Goal: Information Seeking & Learning: Learn about a topic

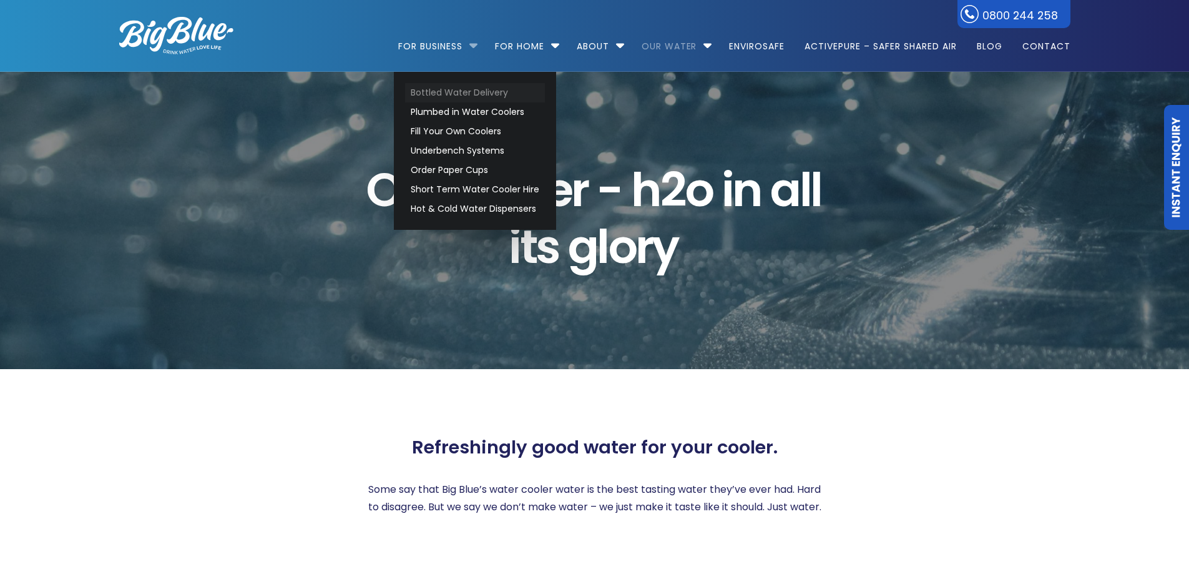
click at [459, 87] on link "Bottled Water Delivery" at bounding box center [475, 92] width 140 height 19
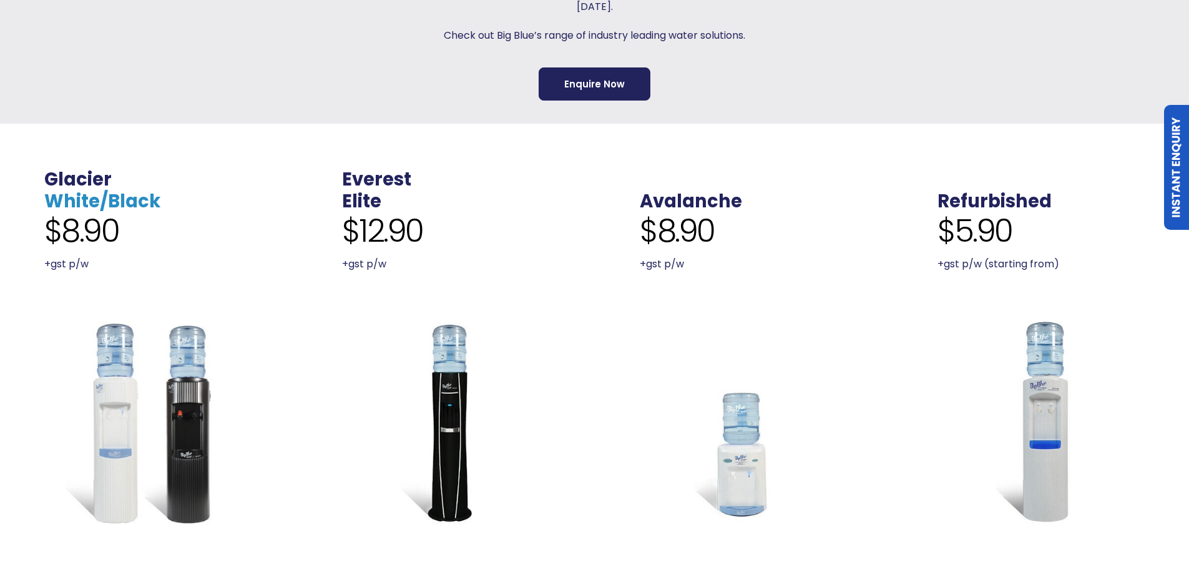
click at [81, 190] on link "White/Black" at bounding box center [102, 201] width 116 height 25
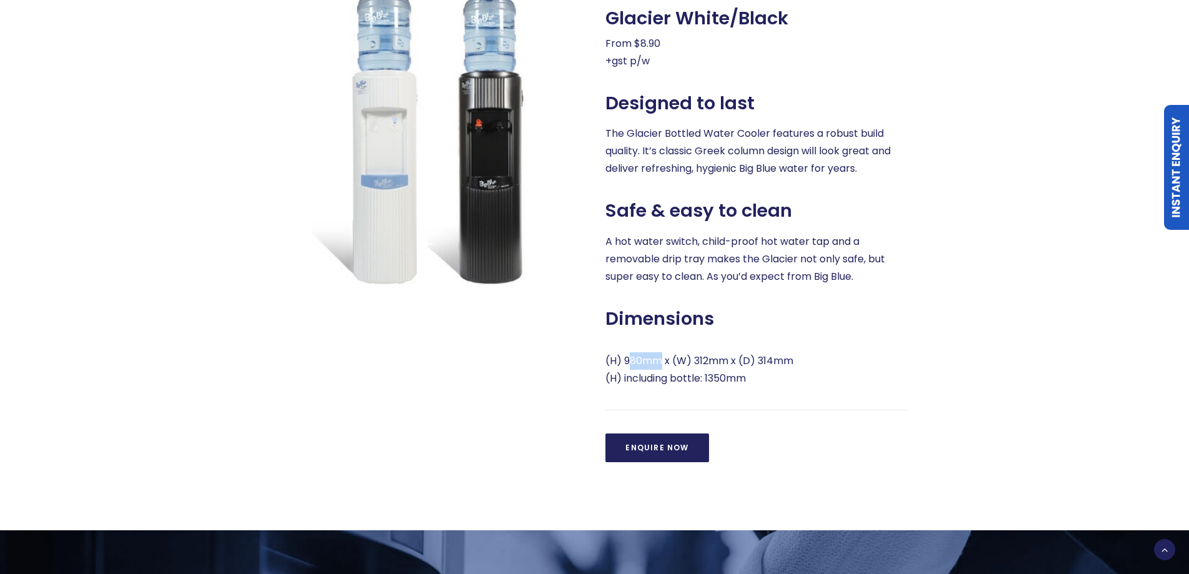
drag, startPoint x: 633, startPoint y: 365, endPoint x: 659, endPoint y: 365, distance: 26.2
click at [659, 365] on p "(H) 980mm x (W) 312mm x (D) 314mm (H) including bottle: 1350mm" at bounding box center [757, 369] width 302 height 35
drag, startPoint x: 632, startPoint y: 358, endPoint x: 659, endPoint y: 358, distance: 26.8
click at [659, 358] on p "(H) 980mm x (W) 312mm x (D) 314mm (H) including bottle: 1350mm" at bounding box center [757, 369] width 302 height 35
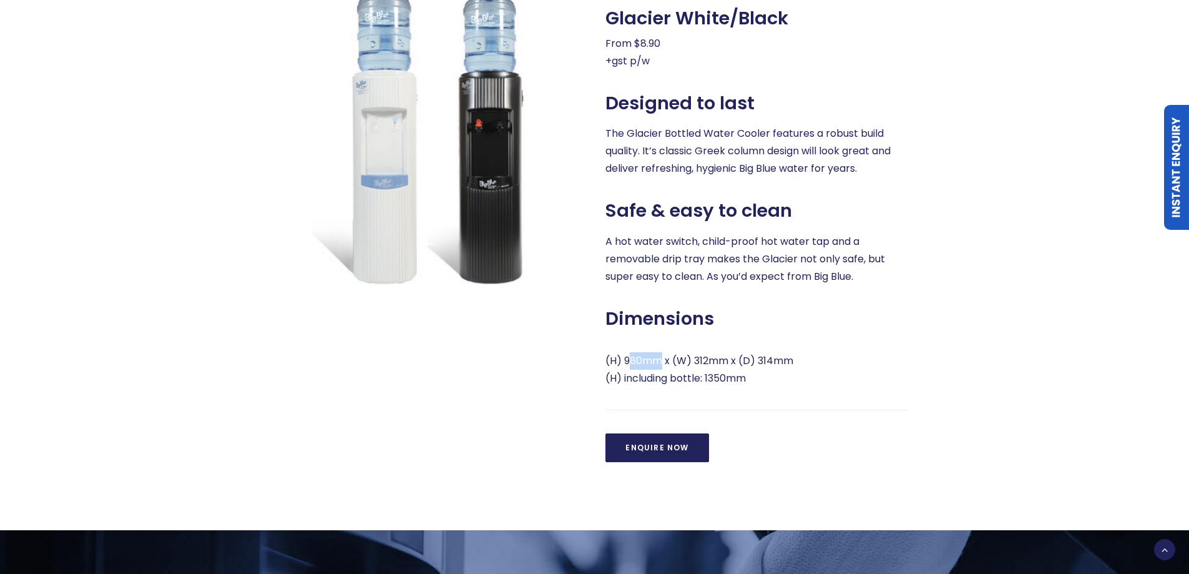
click at [659, 358] on p "(H) 980mm x (W) 312mm x (D) 314mm (H) including bottle: 1350mm" at bounding box center [757, 369] width 302 height 35
drag, startPoint x: 634, startPoint y: 365, endPoint x: 645, endPoint y: 361, distance: 11.3
click at [645, 361] on p "(H) 980mm x (W) 312mm x (D) 314mm (H) including bottle: 1350mm" at bounding box center [757, 369] width 302 height 35
drag, startPoint x: 678, startPoint y: 380, endPoint x: 736, endPoint y: 371, distance: 58.6
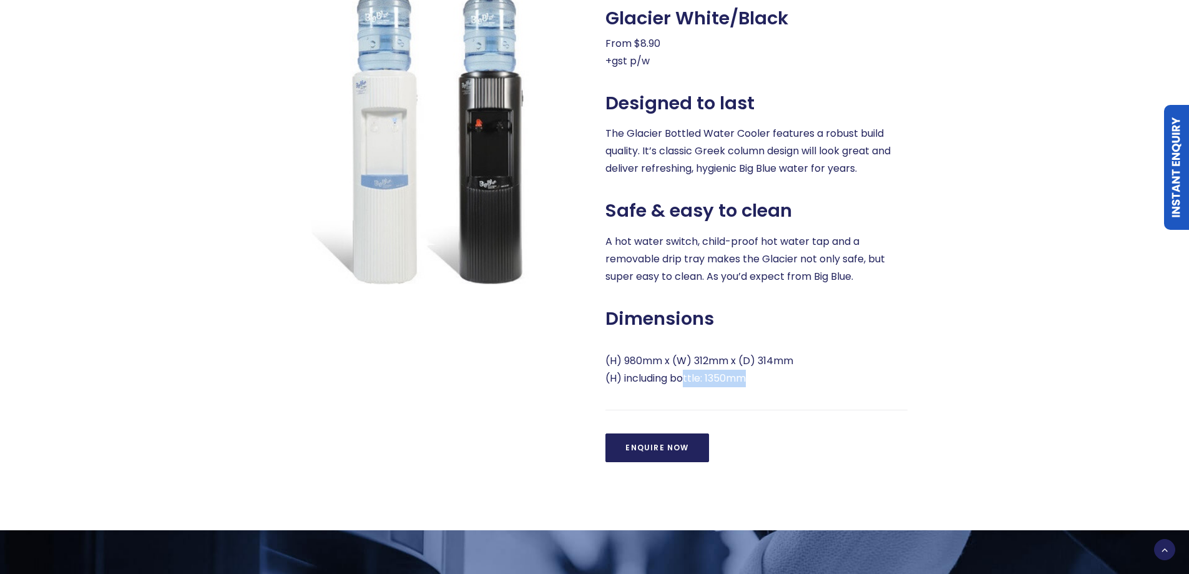
click at [736, 371] on p "(H) 980mm x (W) 312mm x (D) 314mm (H) including bottle: 1350mm" at bounding box center [757, 369] width 302 height 35
drag, startPoint x: 702, startPoint y: 376, endPoint x: 746, endPoint y: 370, distance: 44.7
click at [746, 370] on p "(H) 980mm x (W) 312mm x (D) 314mm (H) including bottle: 1350mm" at bounding box center [757, 369] width 302 height 35
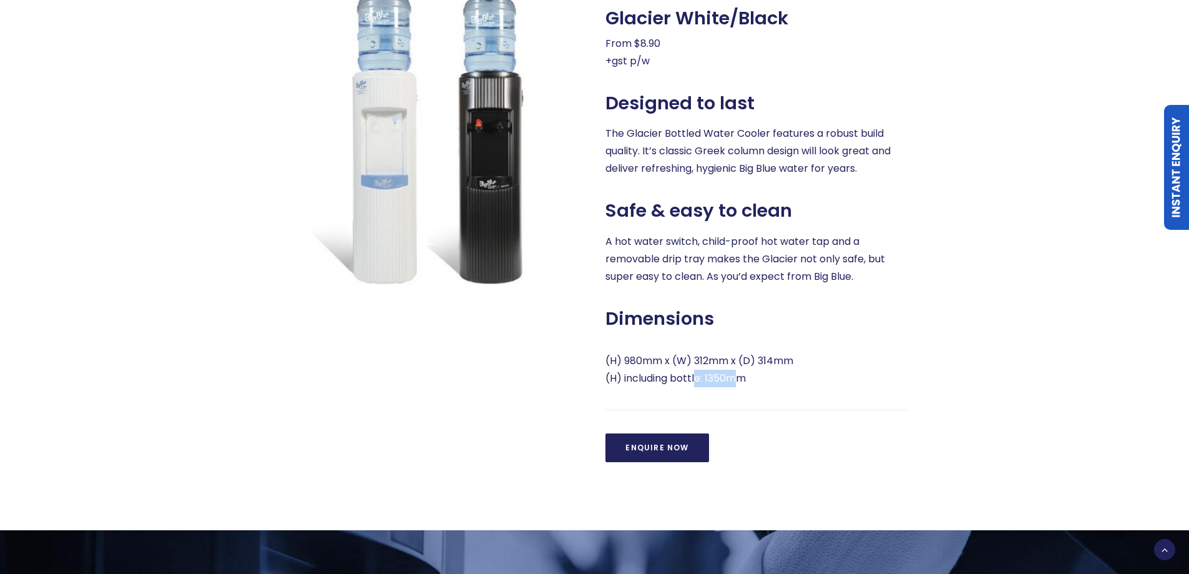
drag, startPoint x: 695, startPoint y: 373, endPoint x: 728, endPoint y: 373, distance: 33.7
click at [728, 373] on p "(H) 980mm x (W) 312mm x (D) 314mm (H) including bottle: 1350mm" at bounding box center [757, 369] width 302 height 35
click at [736, 373] on p "(H) 980mm x (W) 312mm x (D) 314mm (H) including bottle: 1350mm" at bounding box center [757, 369] width 302 height 35
drag, startPoint x: 696, startPoint y: 378, endPoint x: 738, endPoint y: 376, distance: 41.9
click at [738, 376] on p "(H) 980mm x (W) 312mm x (D) 314mm (H) including bottle: 1350mm" at bounding box center [757, 369] width 302 height 35
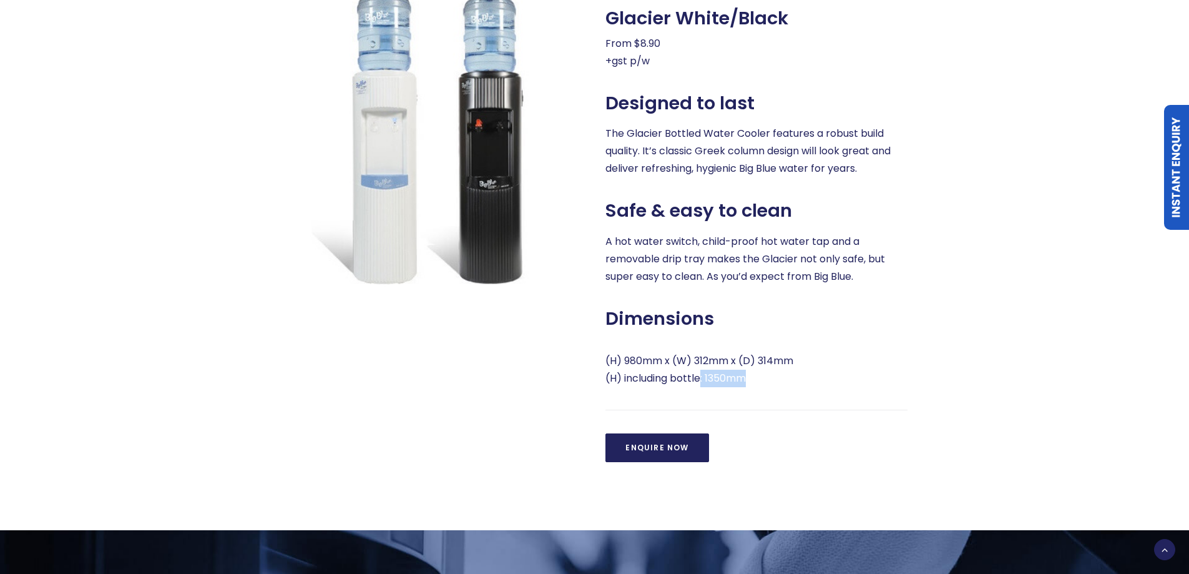
click at [738, 376] on p "(H) 980mm x (W) 312mm x (D) 314mm (H) including bottle: 1350mm" at bounding box center [757, 369] width 302 height 35
drag, startPoint x: 687, startPoint y: 361, endPoint x: 748, endPoint y: 356, distance: 60.7
click at [747, 356] on p "(H) 980mm x (W) 312mm x (D) 314mm (H) including bottle: 1350mm" at bounding box center [757, 369] width 302 height 35
click at [748, 356] on p "(H) 980mm x (W) 312mm x (D) 314mm (H) including bottle: 1350mm" at bounding box center [757, 369] width 302 height 35
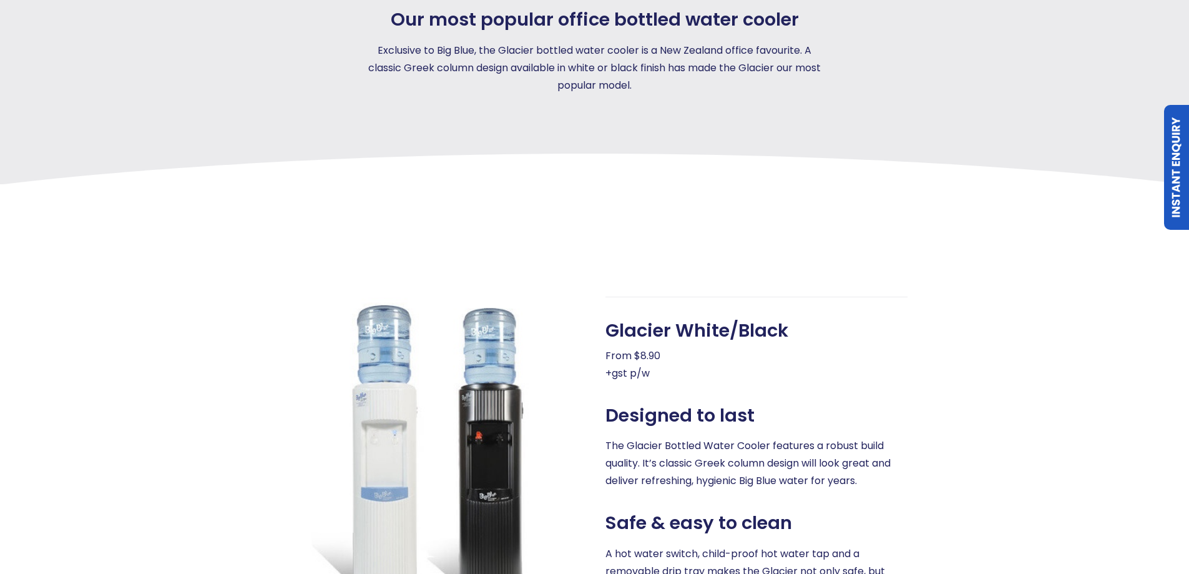
scroll to position [687, 0]
